Goal: Find specific page/section: Find specific page/section

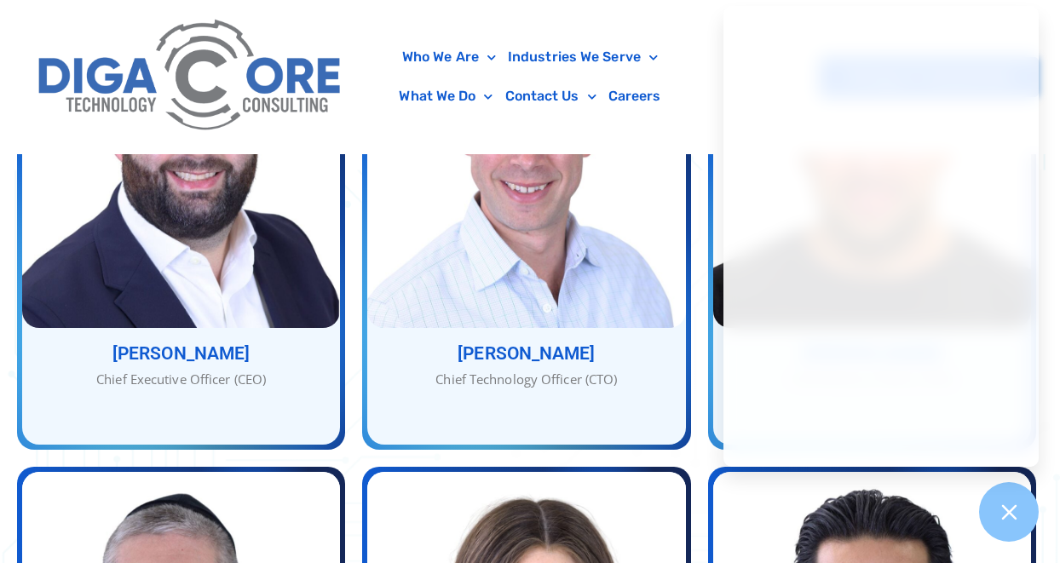
scroll to position [852, 0]
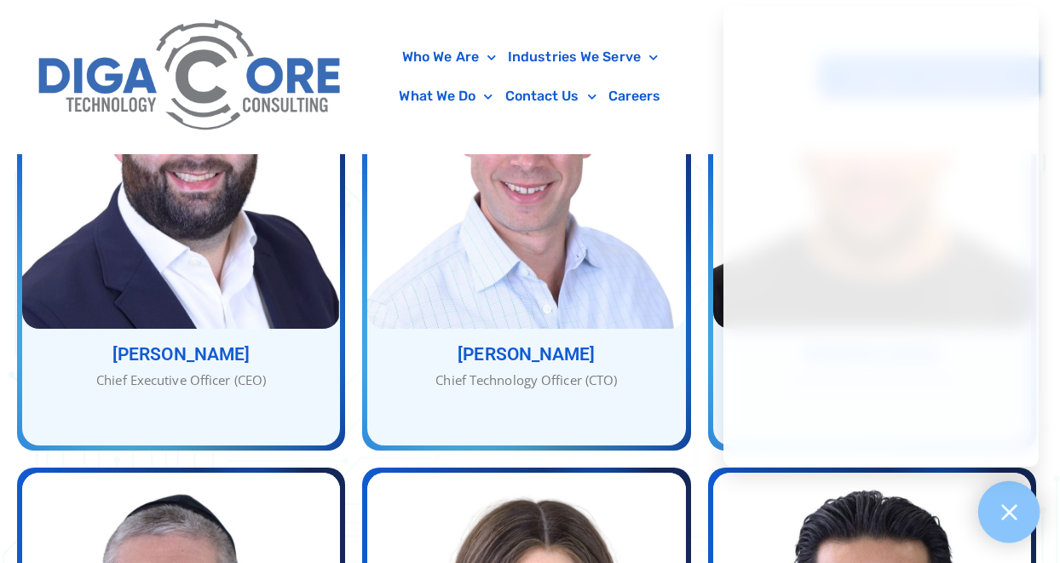
click at [1022, 521] on div at bounding box center [1010, 513] width 62 height 62
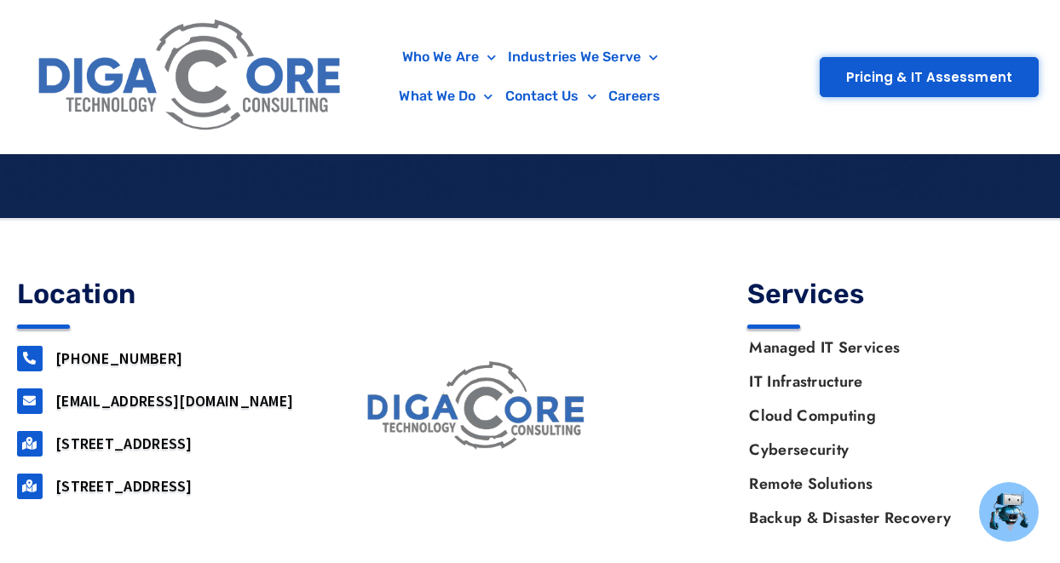
scroll to position [3217, 0]
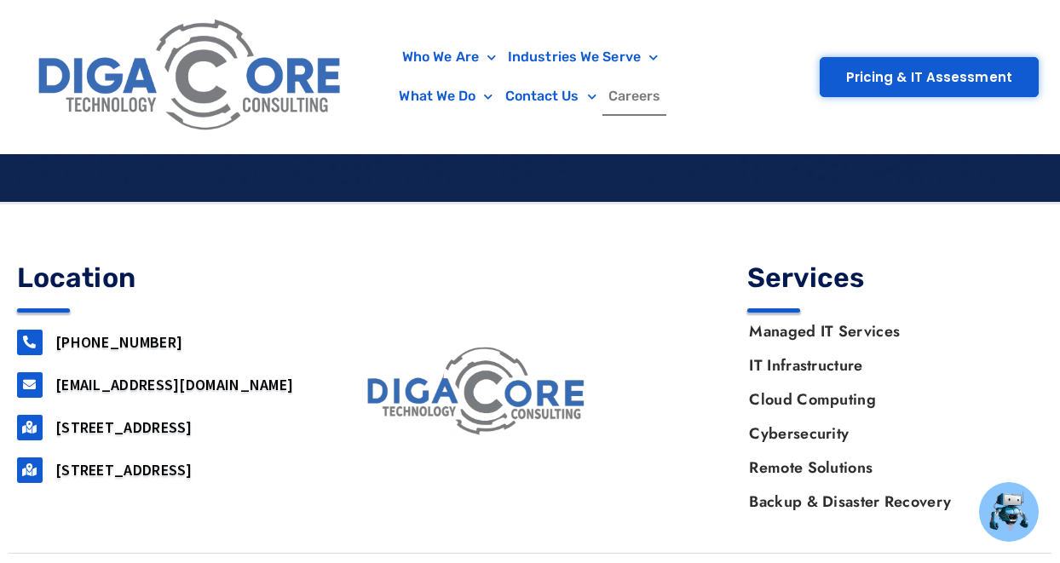
click at [638, 100] on link "Careers" at bounding box center [635, 96] width 65 height 39
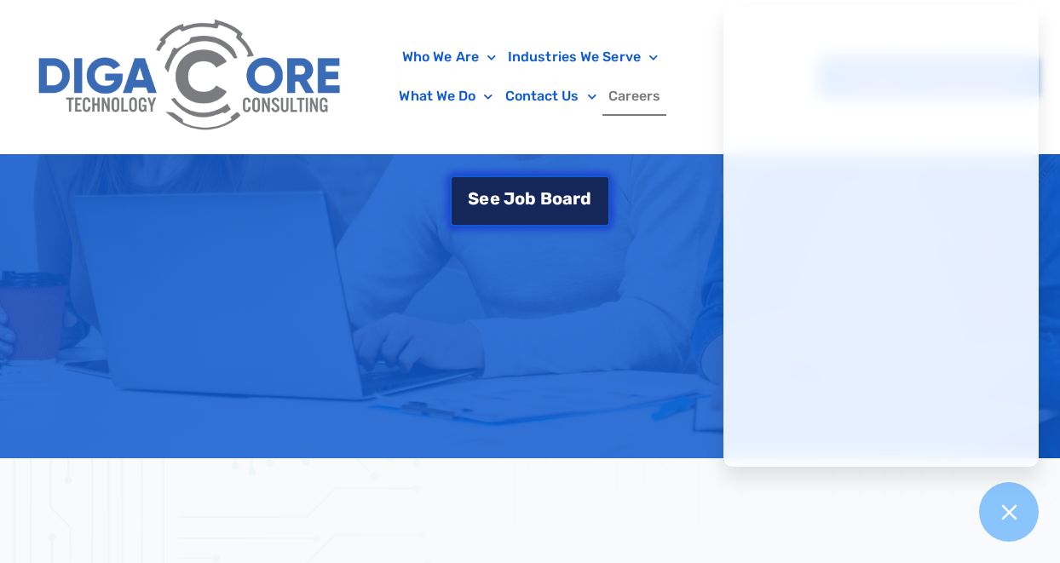
click at [557, 195] on span "o" at bounding box center [557, 198] width 10 height 17
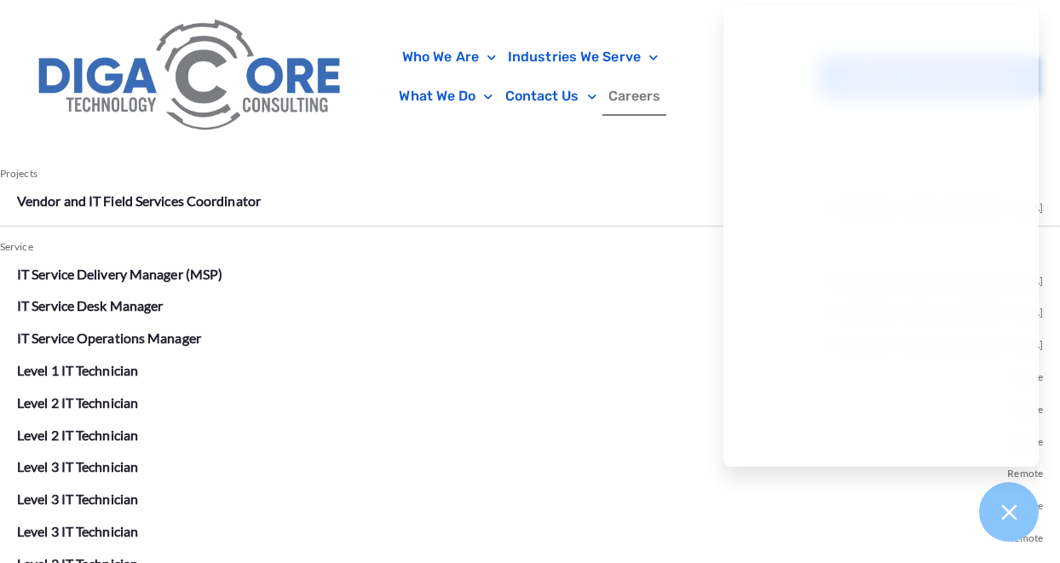
scroll to position [3018, 0]
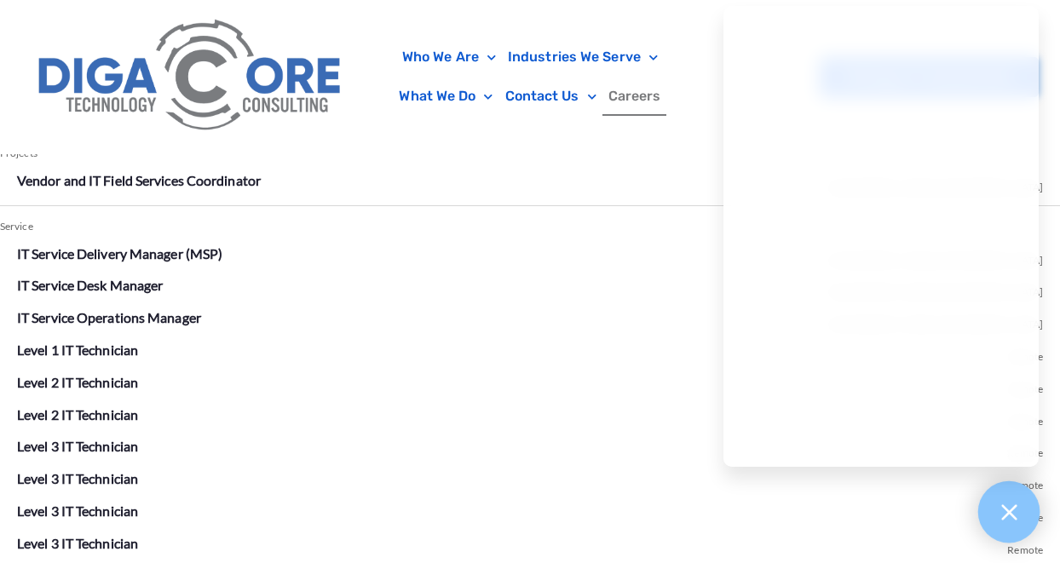
click at [1007, 517] on icon at bounding box center [1009, 512] width 22 height 22
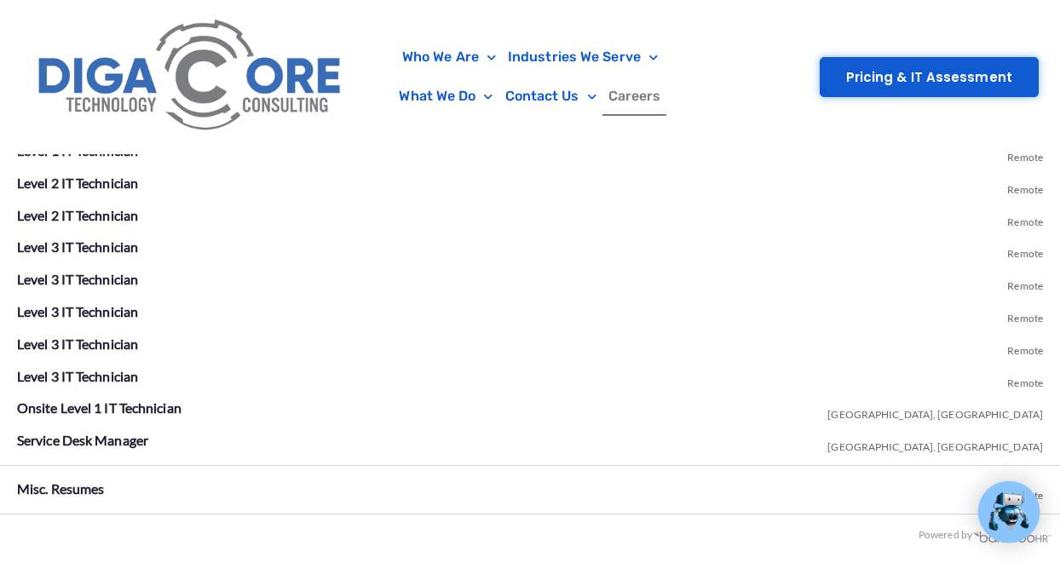
scroll to position [3274, 0]
